Goal: Navigation & Orientation: Find specific page/section

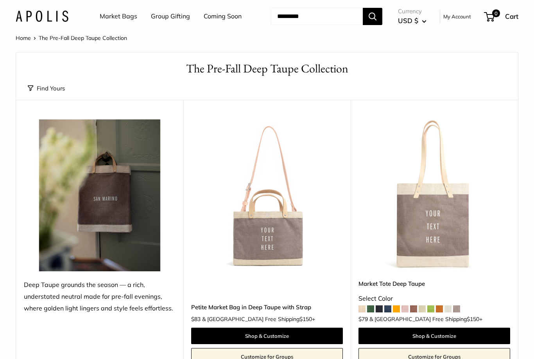
click at [120, 16] on link "Market Bags" at bounding box center [119, 17] width 38 height 12
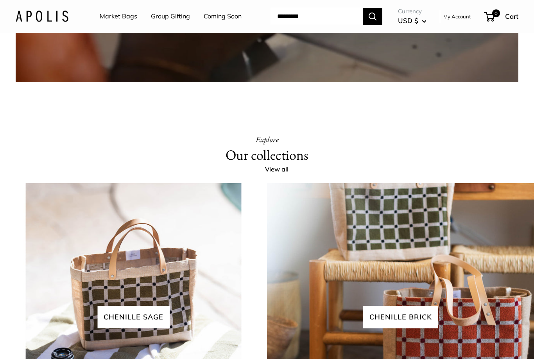
scroll to position [1456, 0]
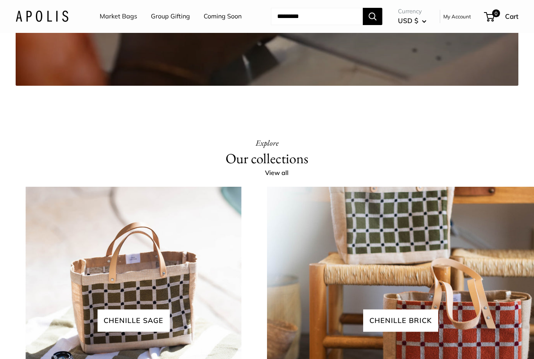
click at [220, 17] on link "Coming Soon" at bounding box center [223, 17] width 38 height 12
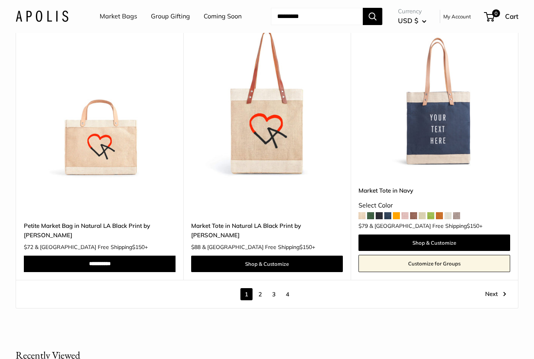
scroll to position [4179, 0]
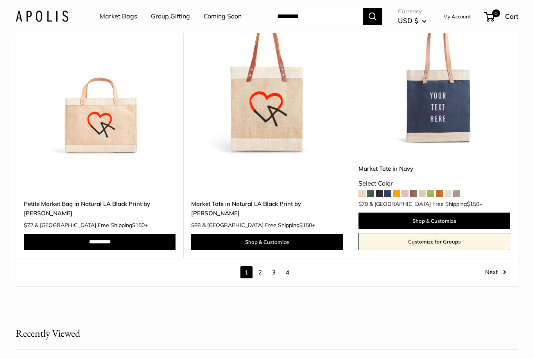
click at [262, 266] on link "2" at bounding box center [260, 272] width 12 height 12
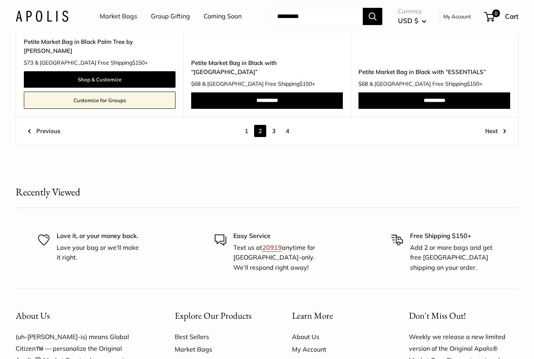
scroll to position [4142, 0]
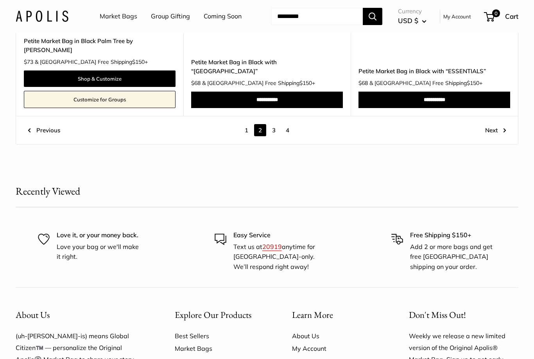
click at [274, 124] on link "3" at bounding box center [274, 130] width 12 height 12
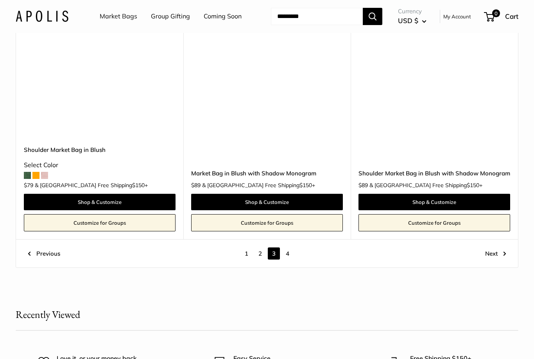
scroll to position [4085, 0]
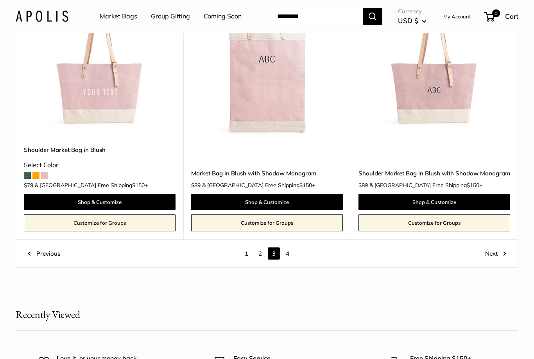
click at [289, 247] on link "4" at bounding box center [288, 253] width 12 height 12
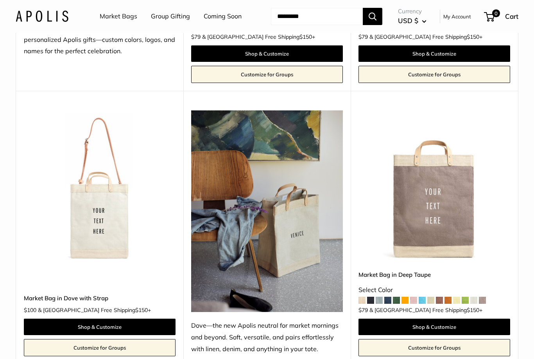
scroll to position [810, 0]
